Goal: Contribute content: Contribute content

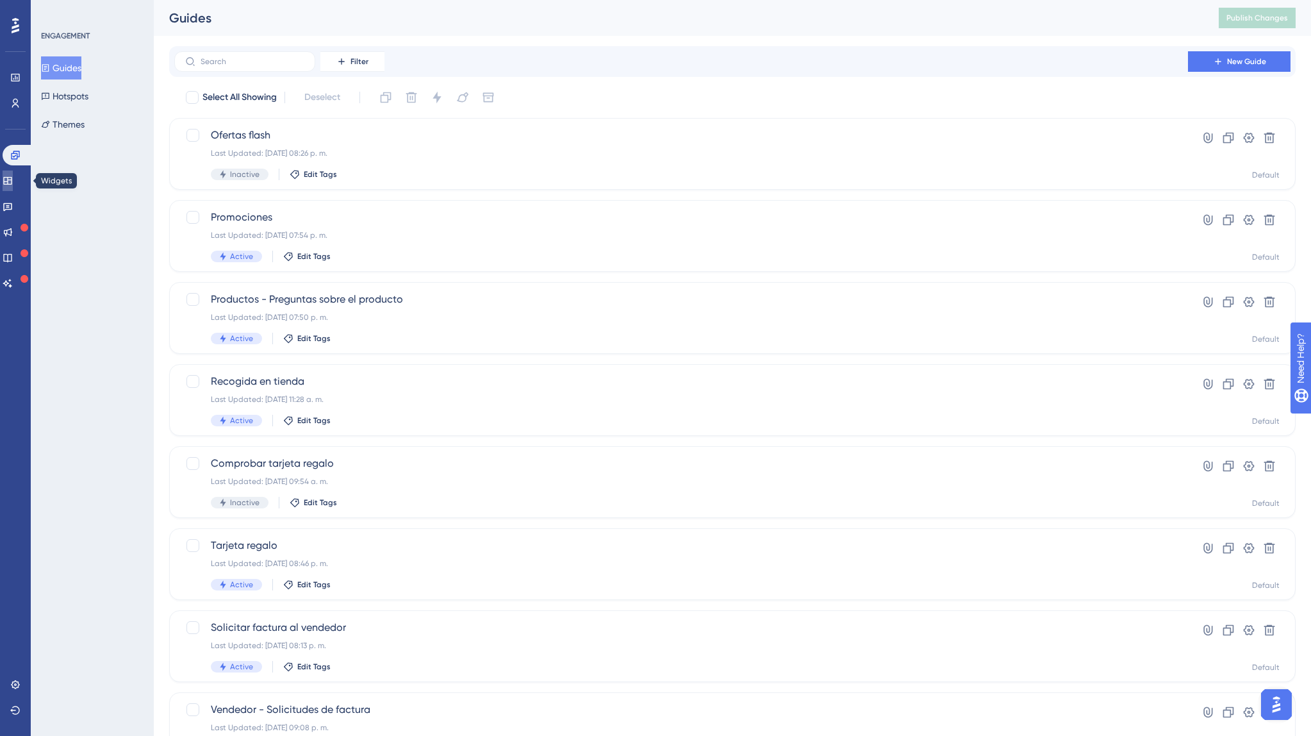
click at [13, 174] on link at bounding box center [8, 180] width 10 height 21
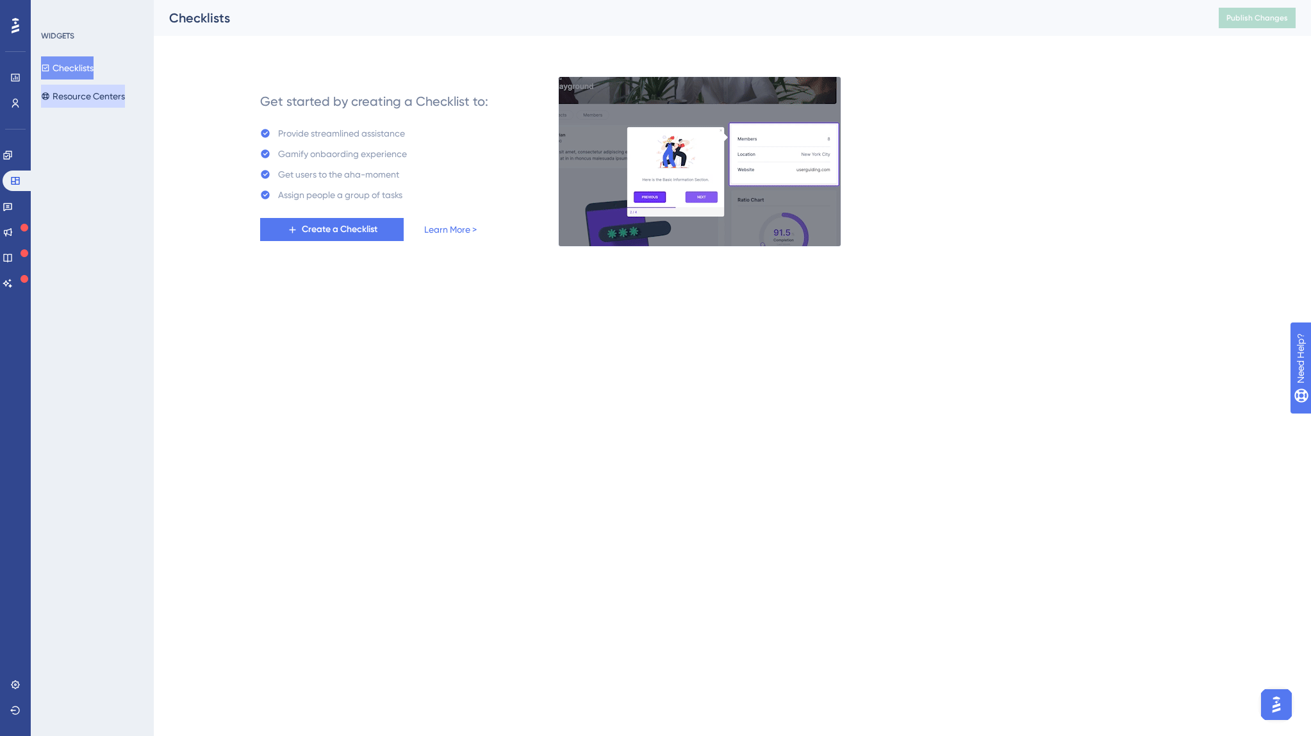
click at [81, 98] on button "Resource Centers" at bounding box center [83, 96] width 84 height 23
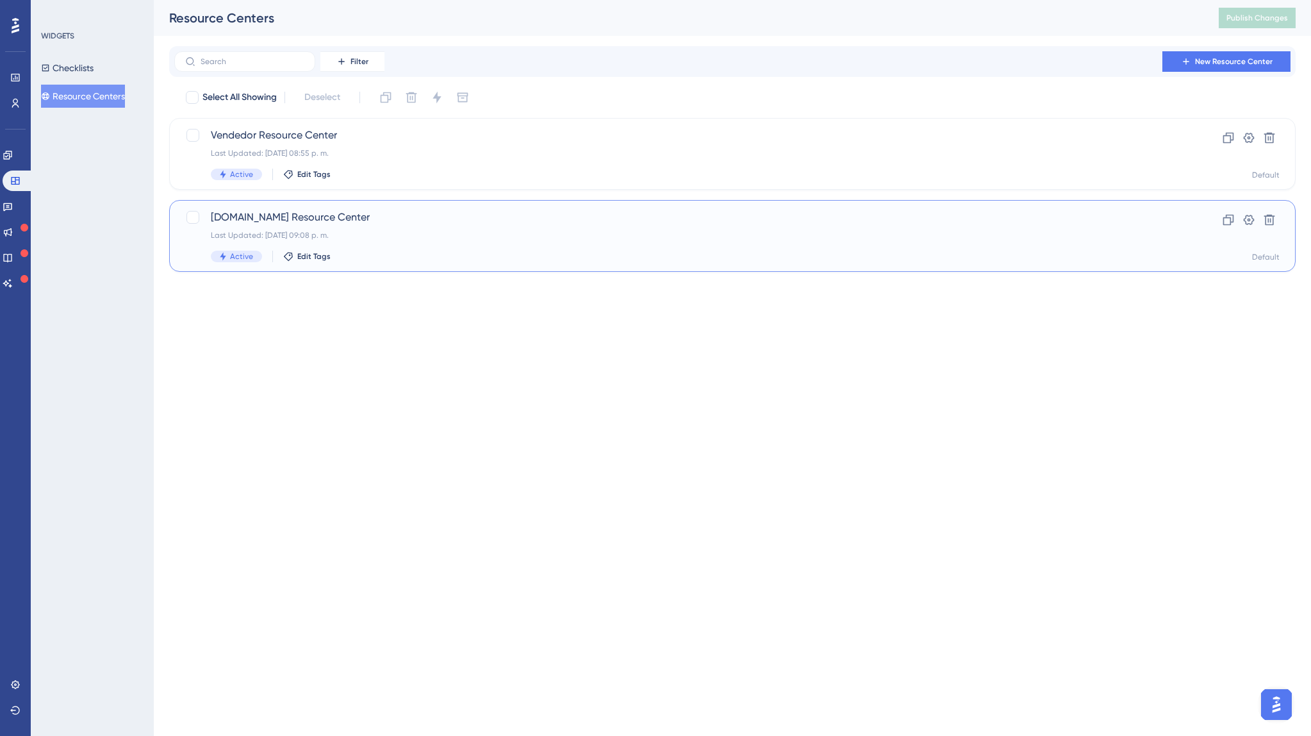
click at [272, 211] on span "[DOMAIN_NAME] Resource Center" at bounding box center [681, 217] width 941 height 15
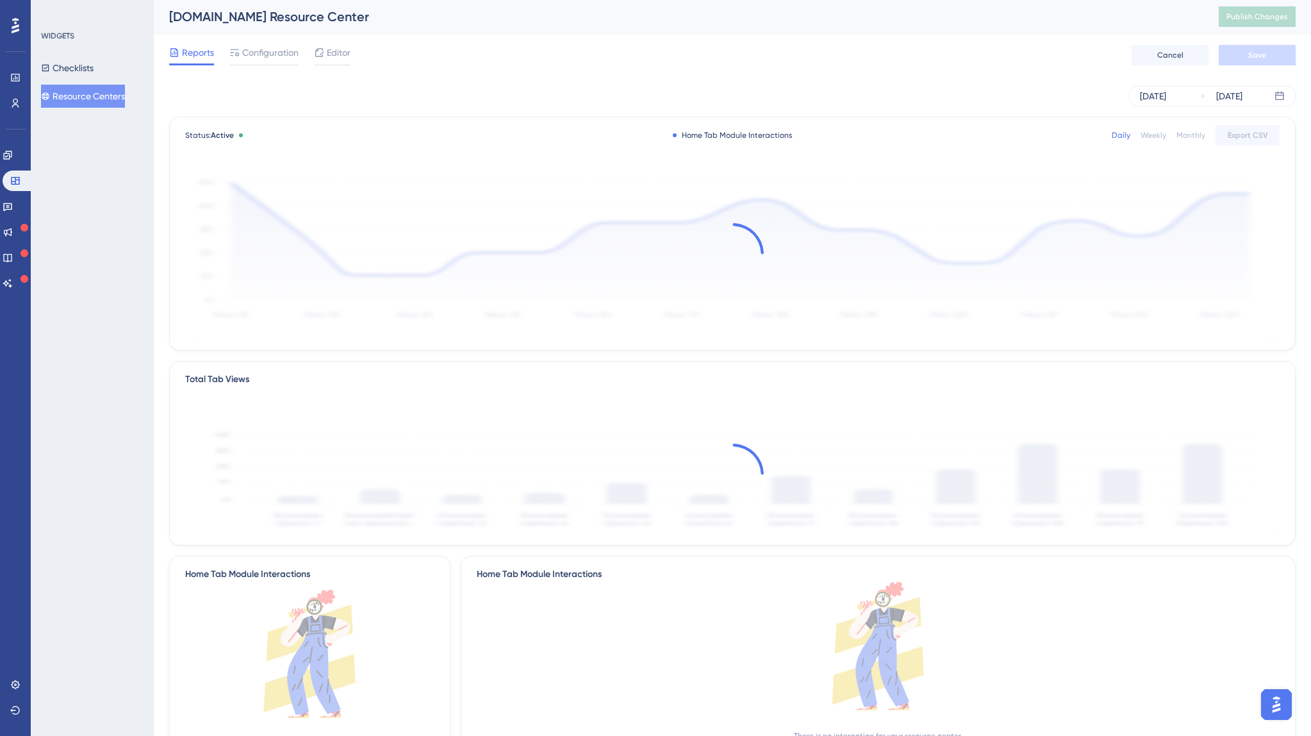
scroll to position [1, 0]
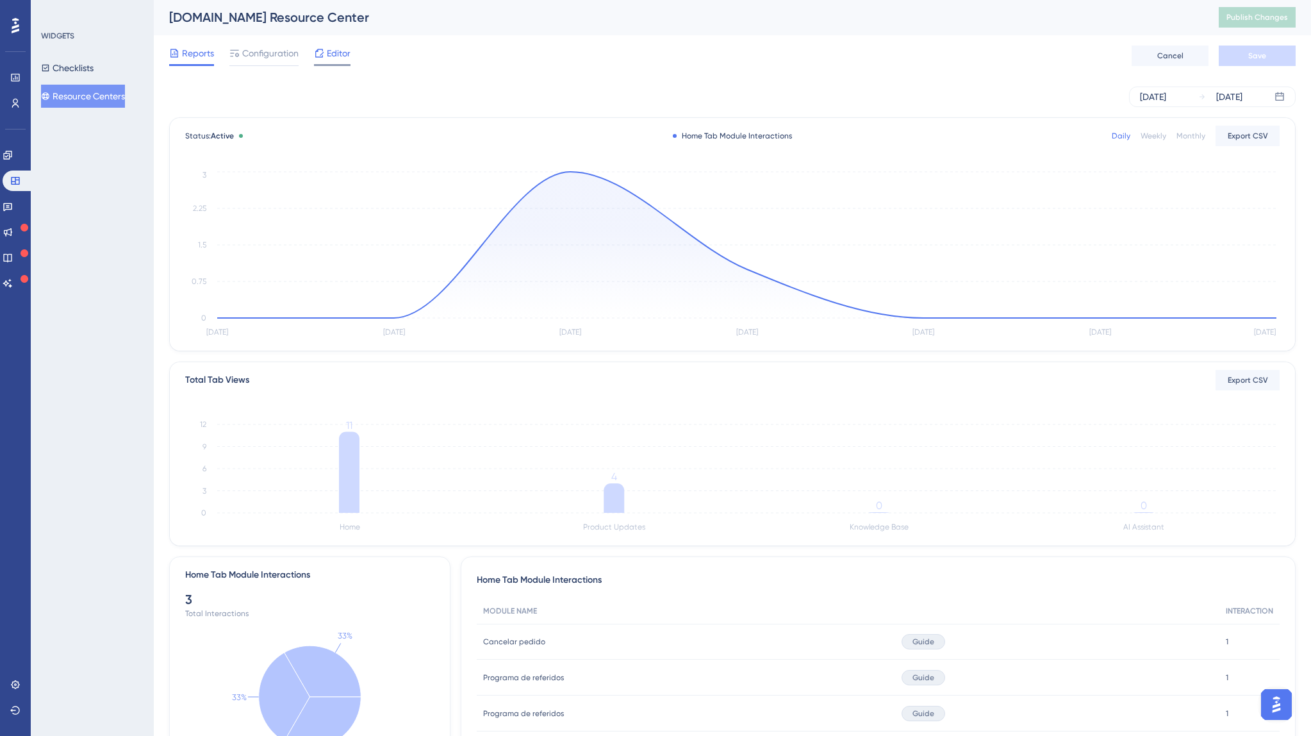
click at [336, 54] on span "Editor" at bounding box center [339, 53] width 24 height 15
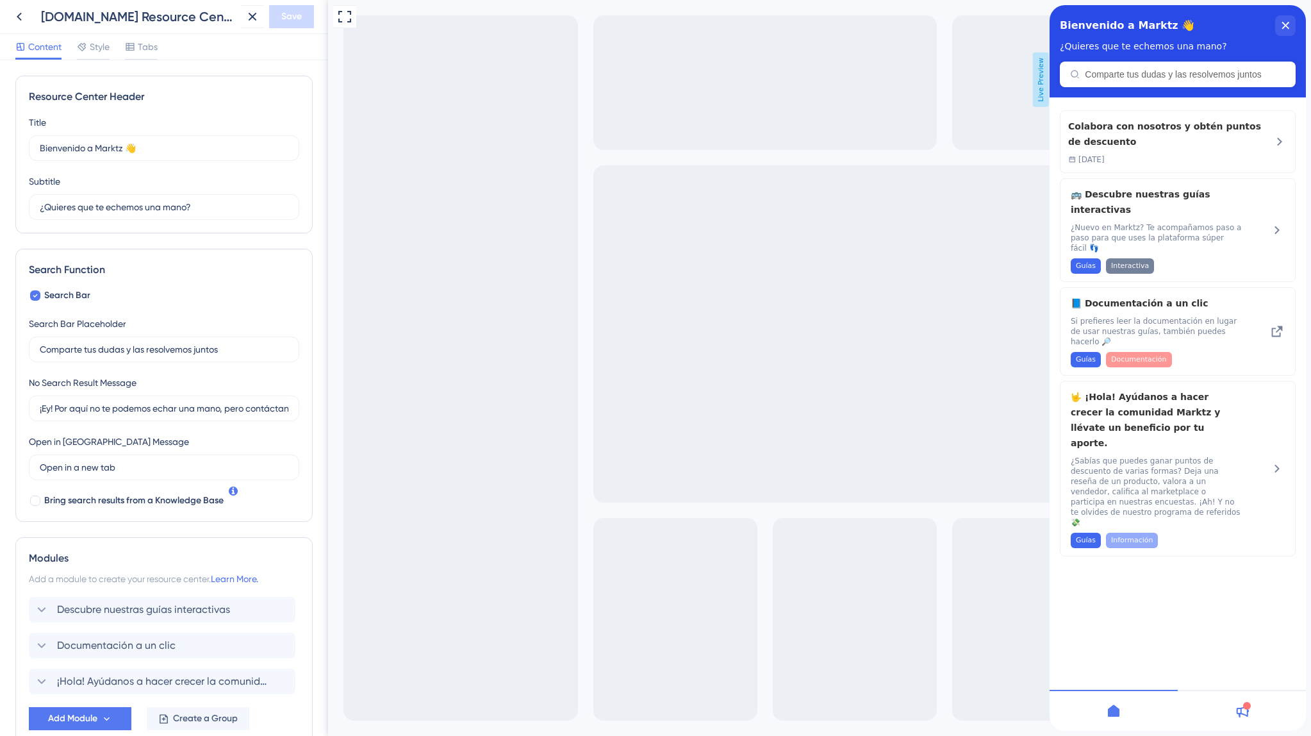
scroll to position [74, 0]
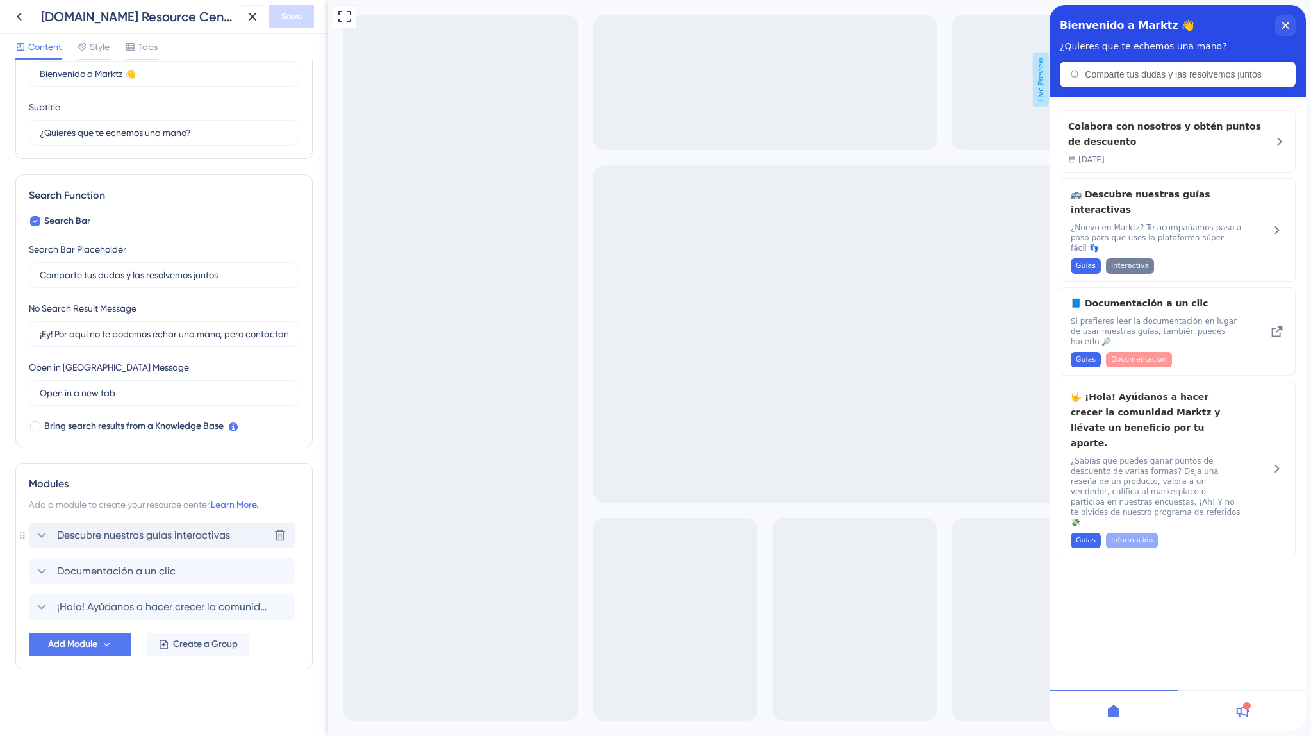
click at [49, 537] on div "Descubre nuestras guías interactivas" at bounding box center [132, 534] width 196 height 15
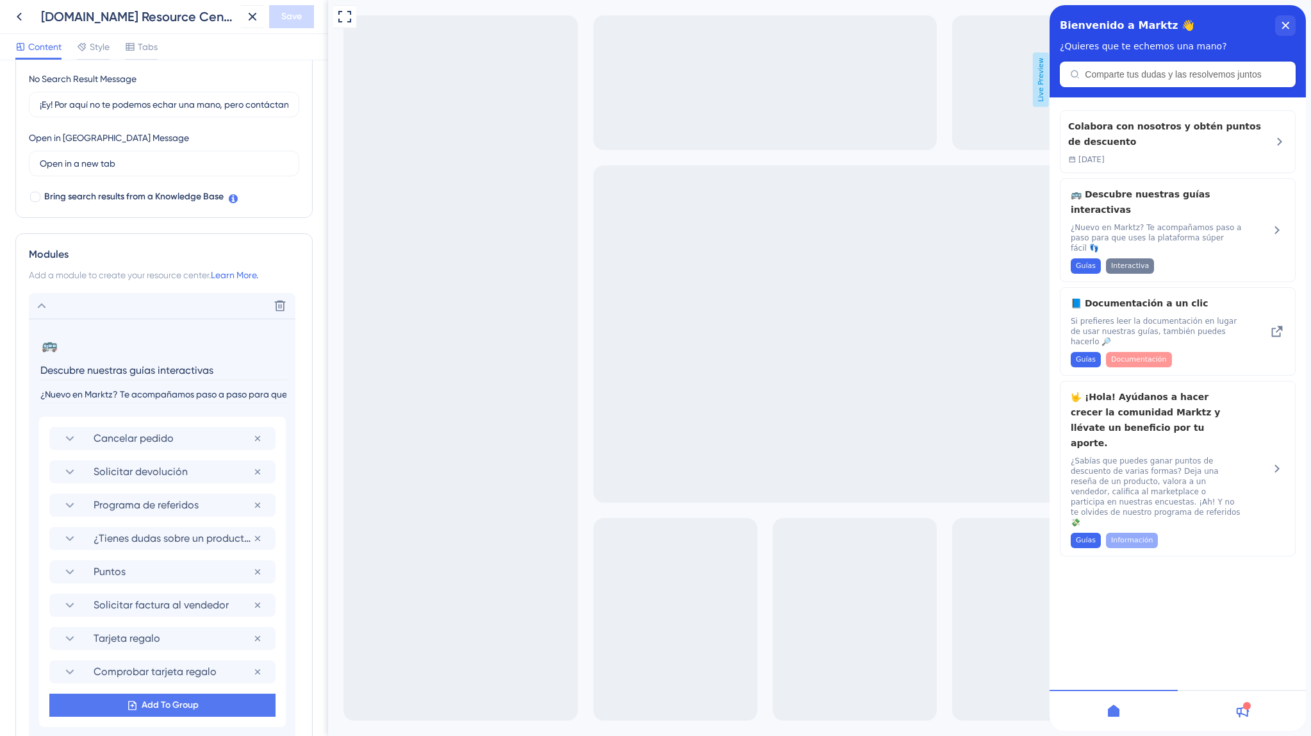
scroll to position [305, 0]
click at [148, 392] on input "¿Nuevo en Marktz? Te acompañamos paso a paso para que uses la plataforma súper …" at bounding box center [163, 393] width 249 height 17
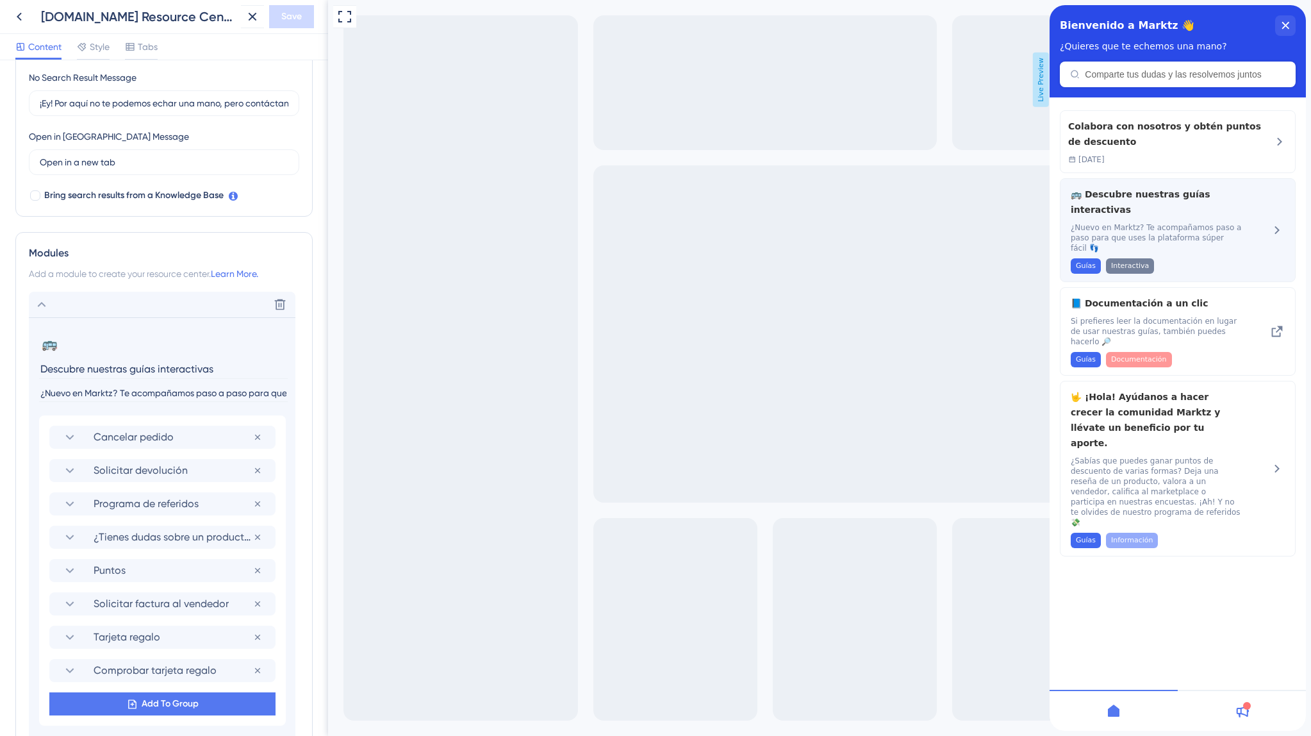
click at [1216, 220] on div "🚌 Descubre nuestras guías interactivas ¿Nuevo en Marktz? Te acompañamos paso a …" at bounding box center [1156, 230] width 171 height 87
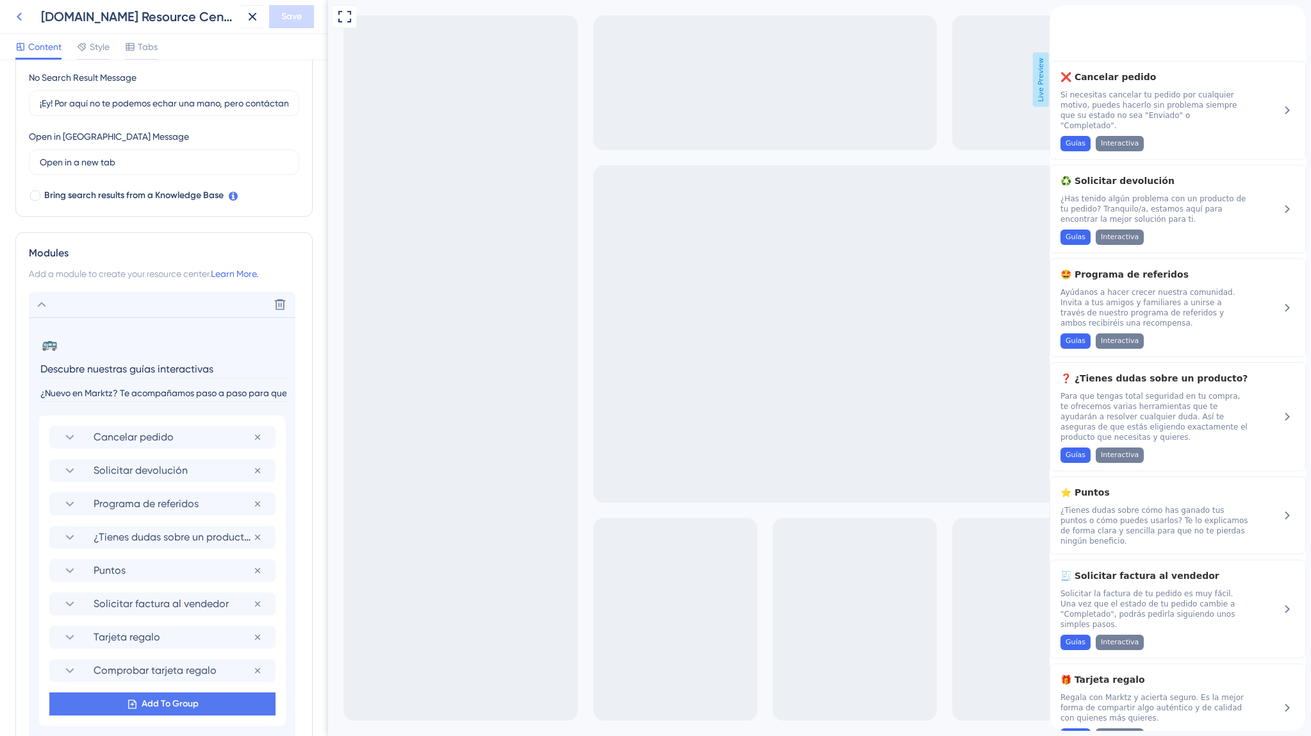
click at [21, 15] on icon at bounding box center [19, 16] width 15 height 15
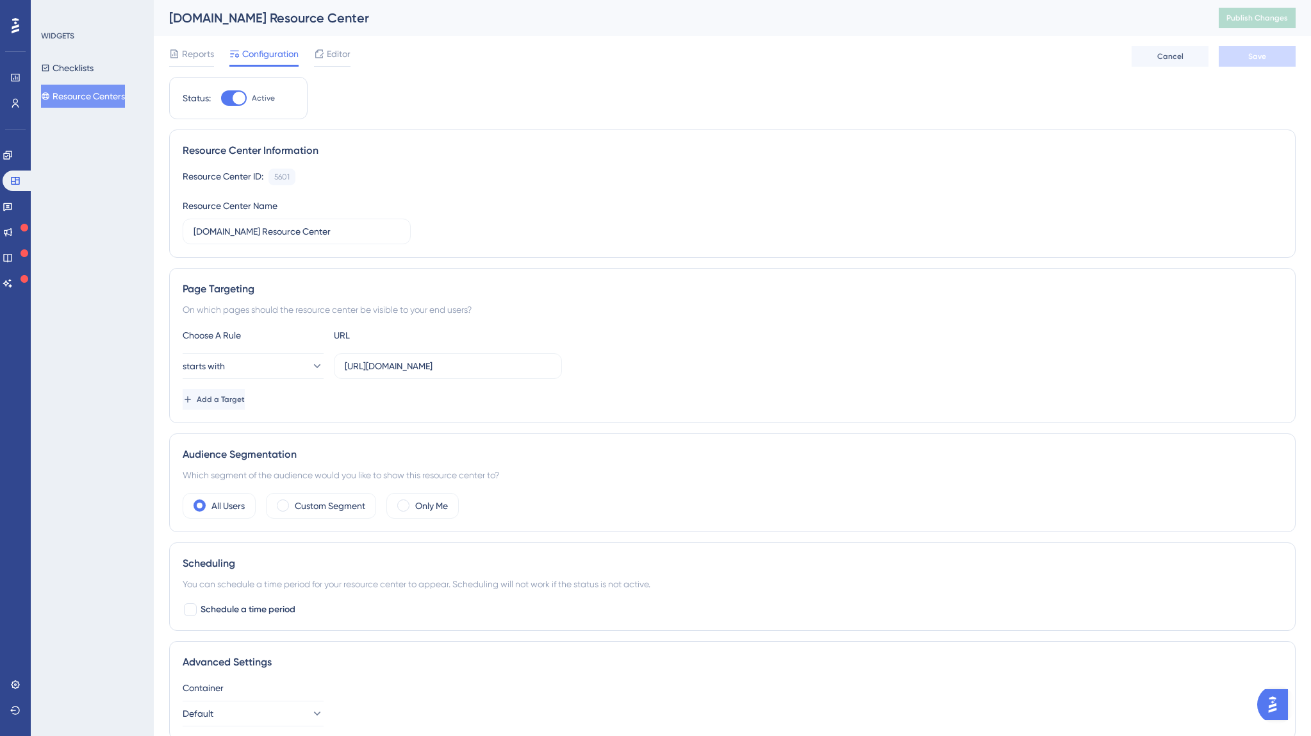
click at [81, 95] on button "Resource Centers" at bounding box center [83, 96] width 84 height 23
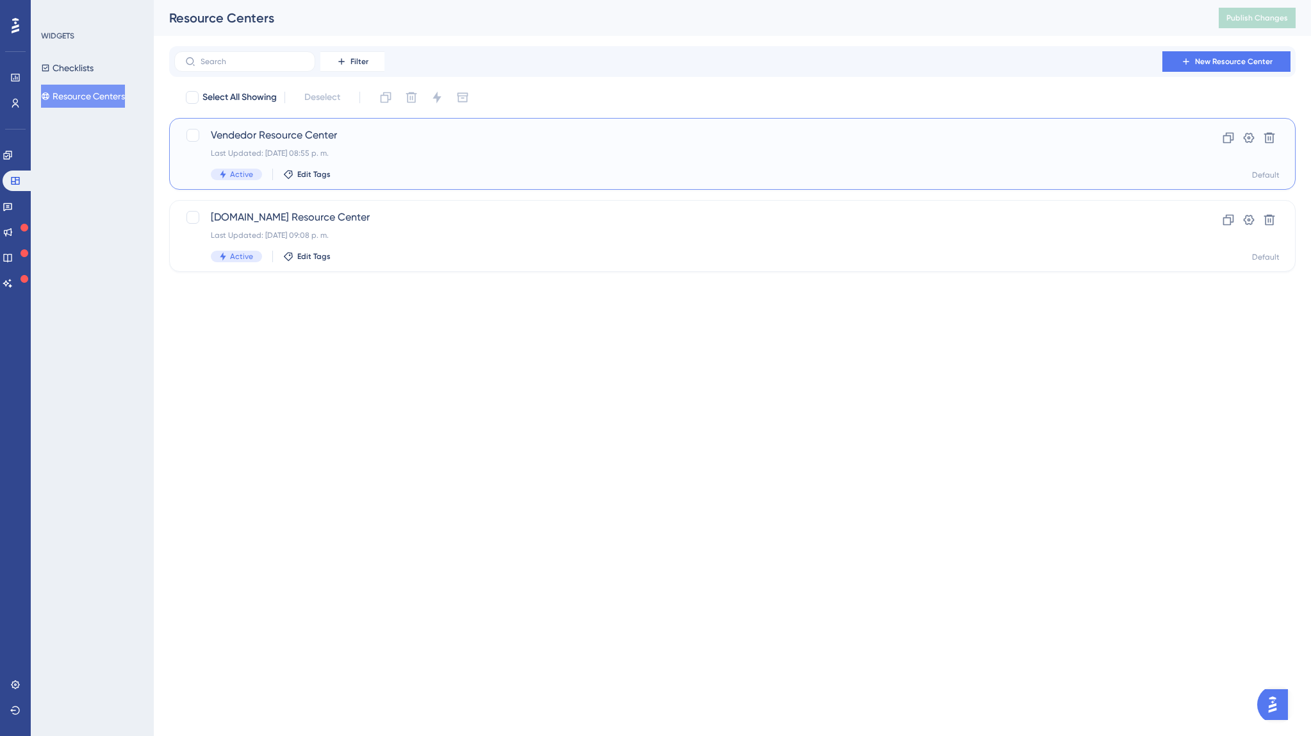
click at [301, 139] on span "Vendedor Resource Center" at bounding box center [681, 135] width 941 height 15
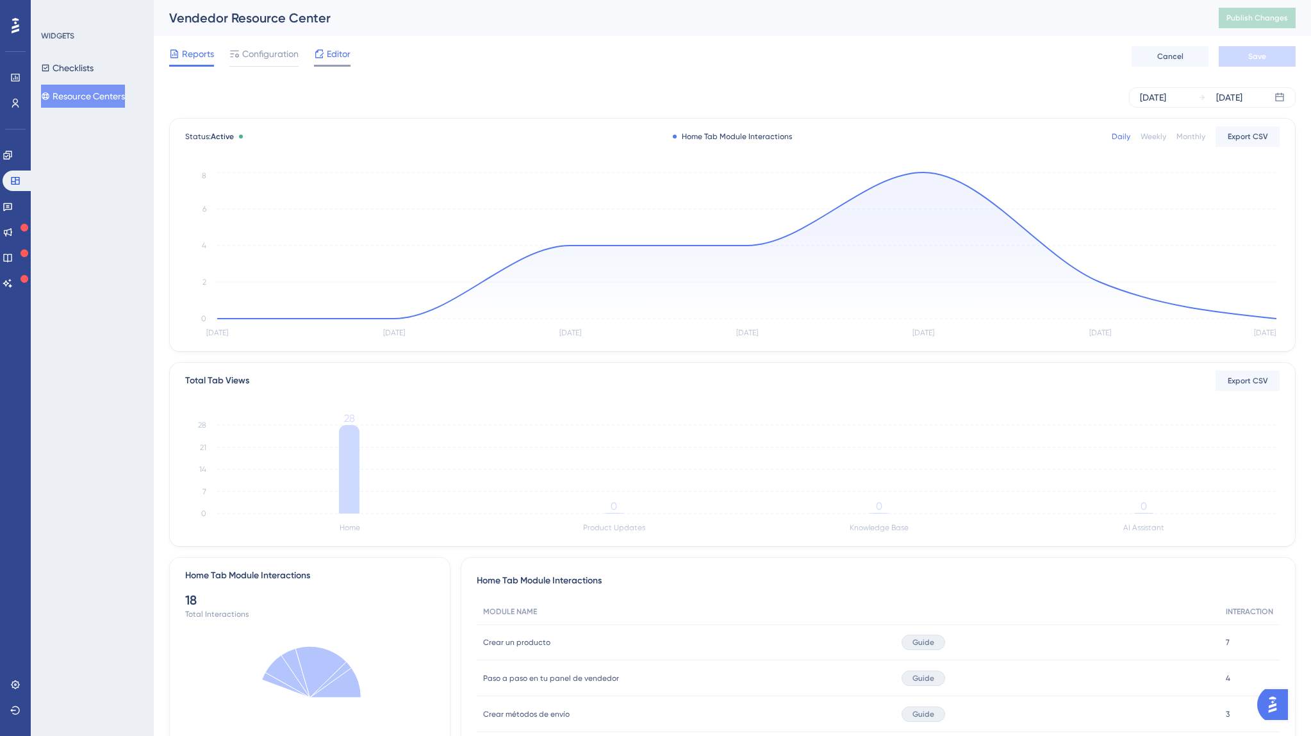
click at [335, 63] on div "Editor" at bounding box center [332, 56] width 37 height 21
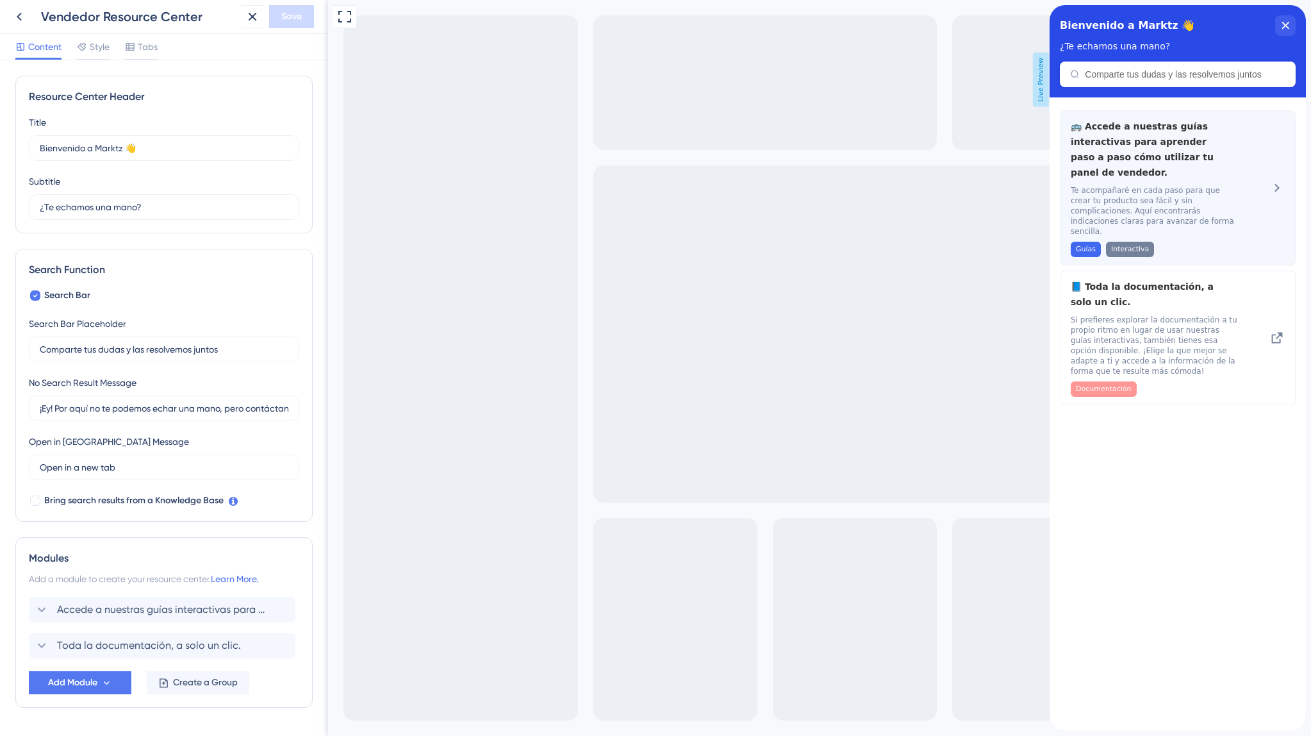
click at [1154, 207] on span "Te acompañaré en cada paso para que crear tu producto sea fácil y sin complicac…" at bounding box center [1156, 210] width 171 height 51
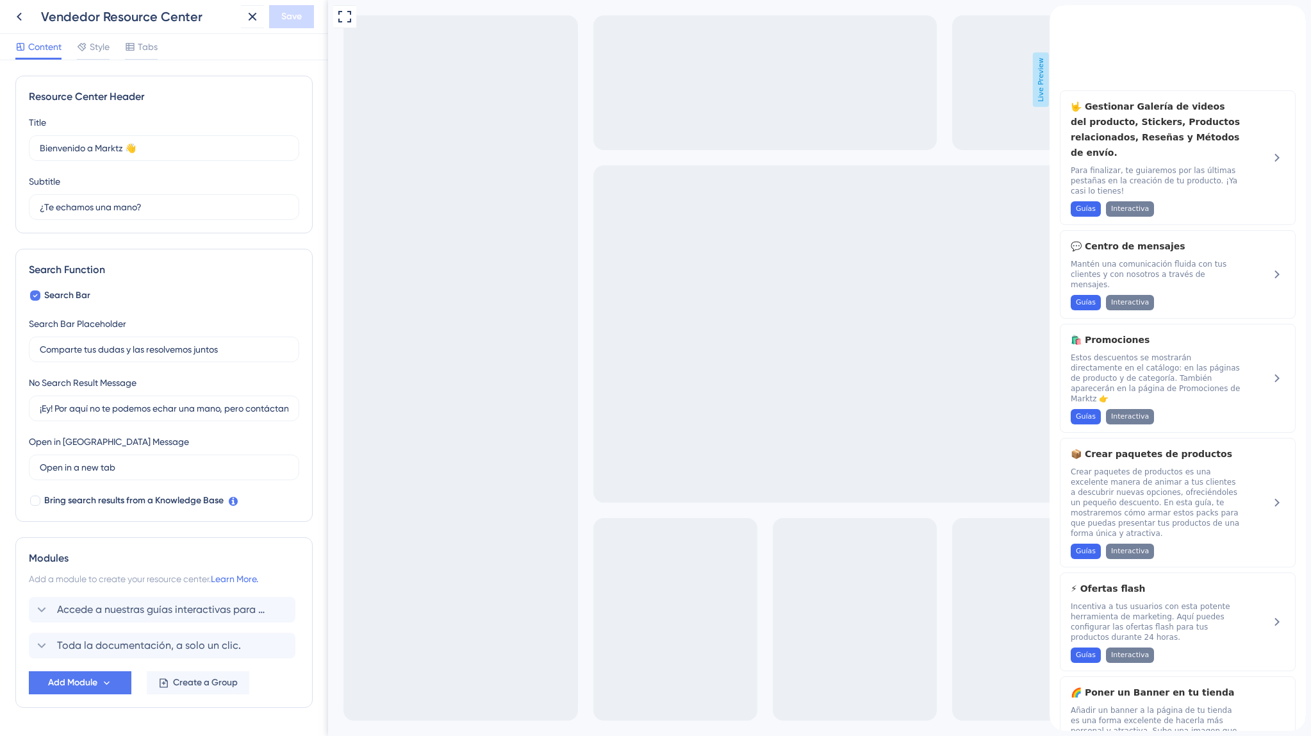
scroll to position [1479, 0]
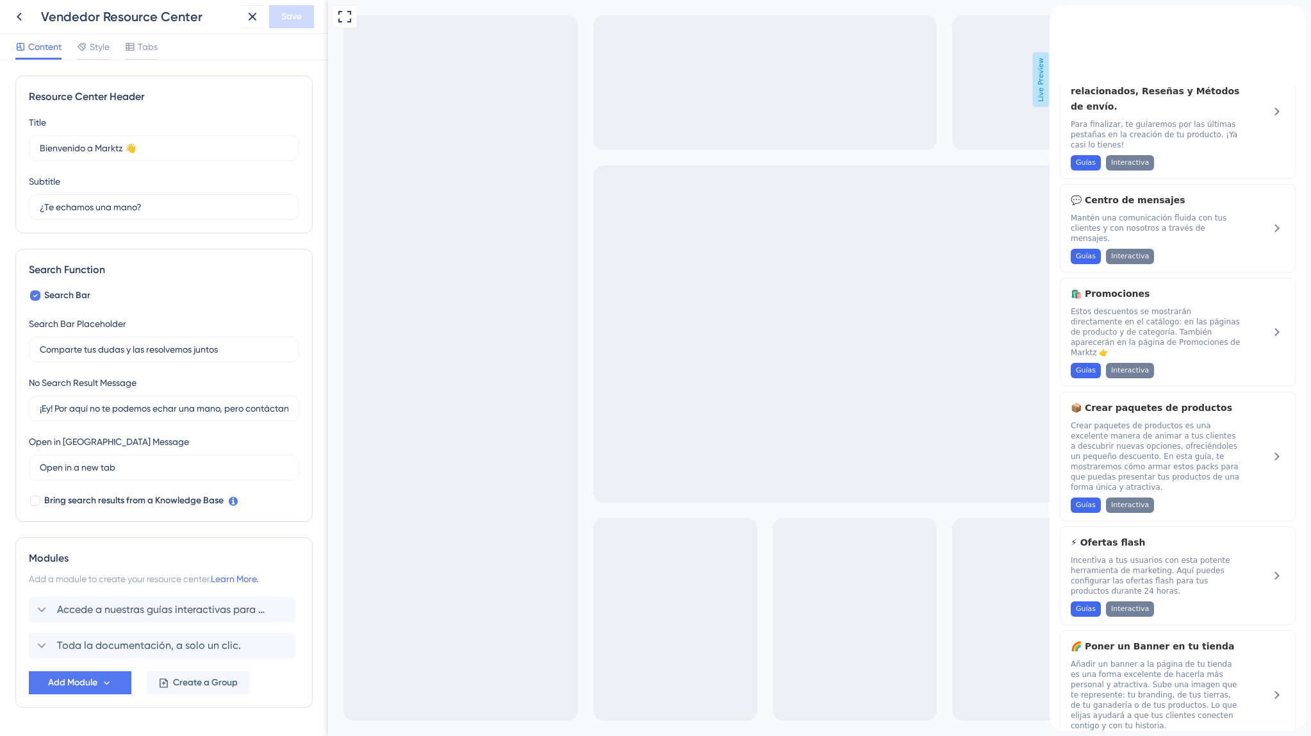
click at [1064, 24] on icon "close resource center" at bounding box center [1060, 27] width 7 height 7
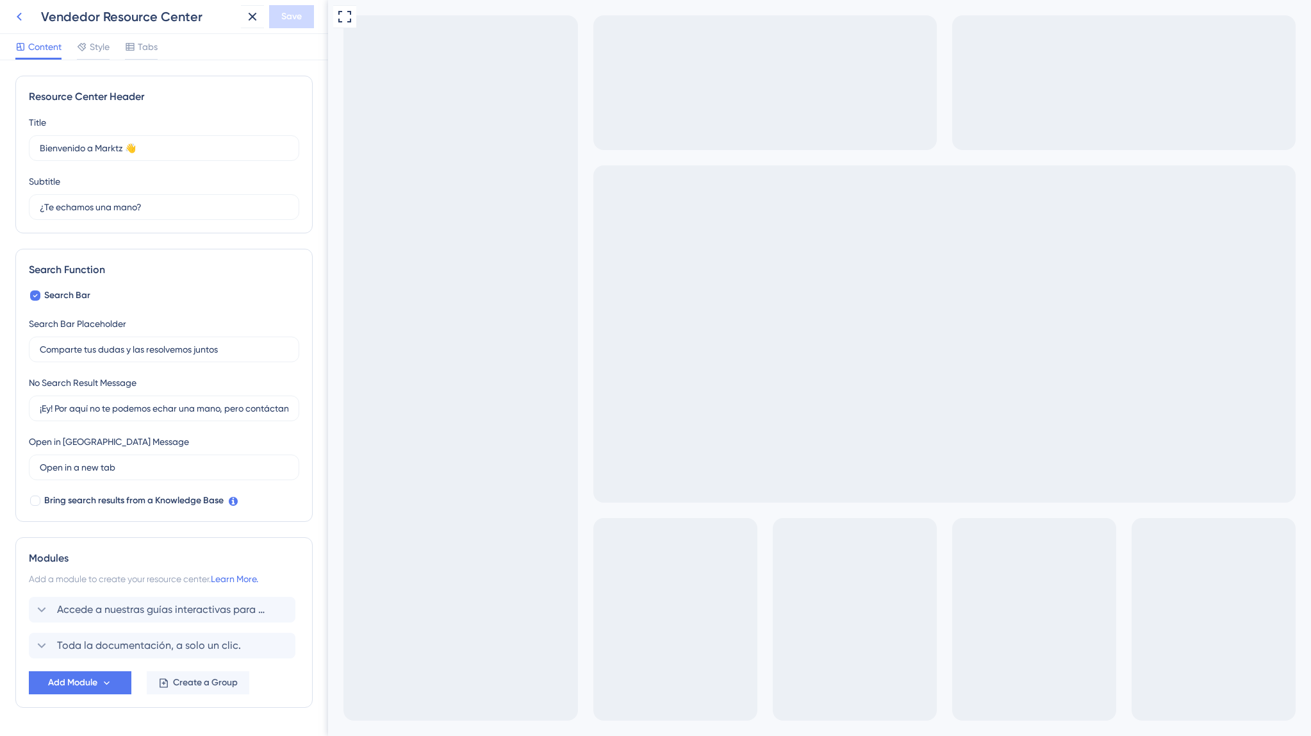
click at [13, 13] on icon at bounding box center [19, 16] width 15 height 15
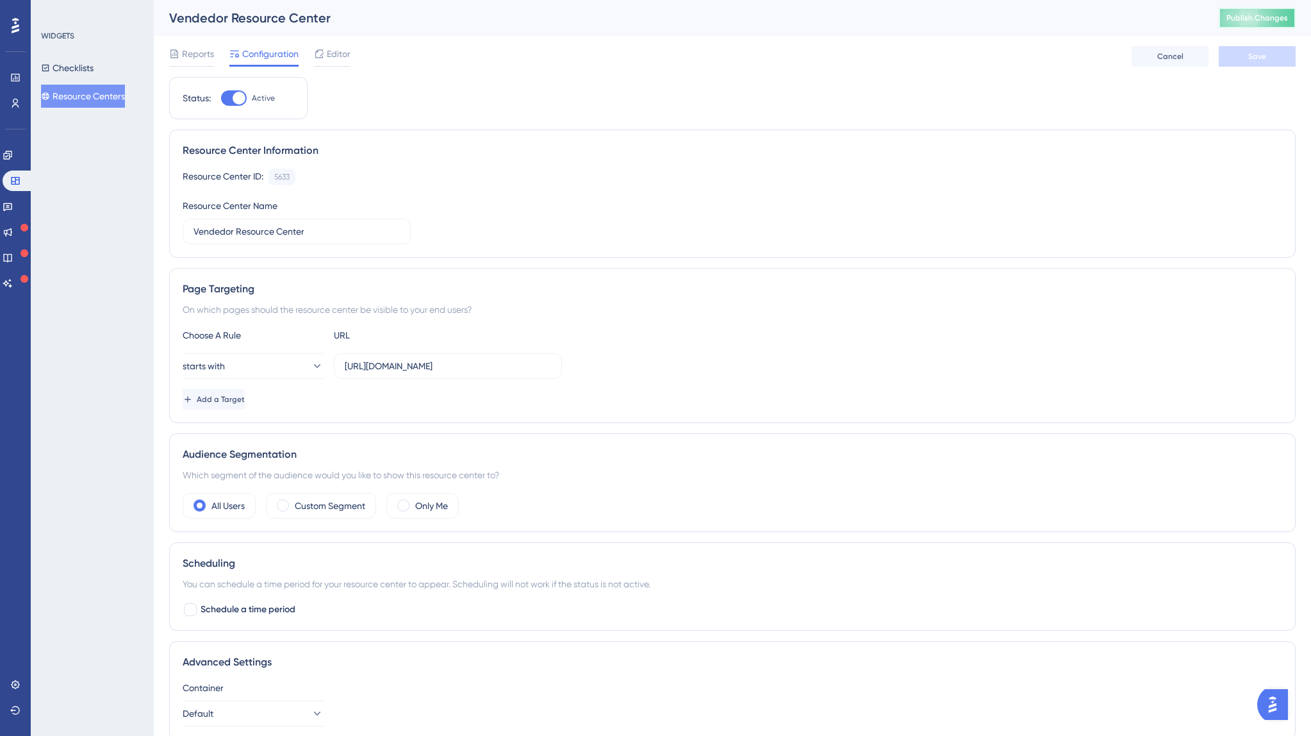
click at [1238, 12] on button "Publish Changes" at bounding box center [1257, 18] width 77 height 21
